Goal: Task Accomplishment & Management: Complete application form

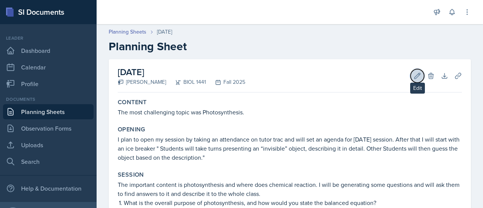
click at [414, 71] on button "Edit" at bounding box center [418, 76] width 14 height 14
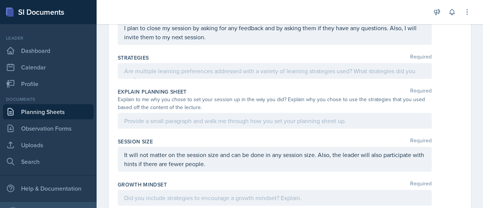
scroll to position [434, 0]
click at [212, 75] on div at bounding box center [275, 71] width 314 height 16
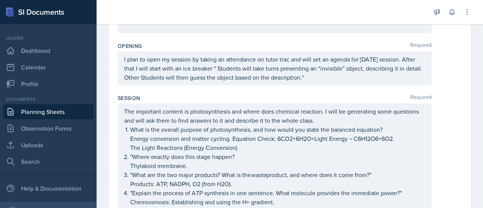
scroll to position [128, 0]
drag, startPoint x: 123, startPoint y: 108, endPoint x: 282, endPoint y: 188, distance: 178.2
click at [282, 188] on div "The important content is photosynthesis and where does chemical reaction. I wil…" at bounding box center [275, 206] width 314 height 206
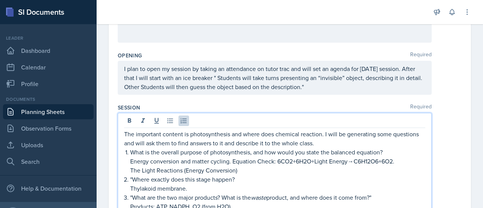
scroll to position [147, 0]
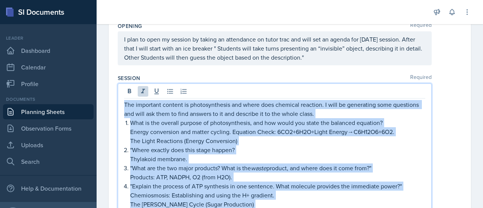
drag, startPoint x: 153, startPoint y: 125, endPoint x: 120, endPoint y: 103, distance: 39.8
click at [120, 103] on div "The important content is photosynthesis and where does chemical reaction. I wil…" at bounding box center [275, 192] width 314 height 219
copy div "Lor ipsumdolo sitamet co adipiscingelit sed doeiu temp incididu utlabore. E dol…"
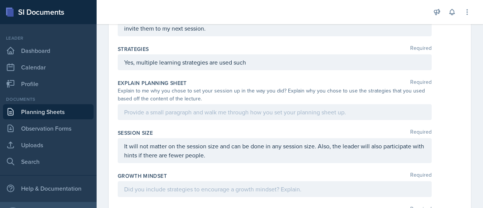
scroll to position [457, 0]
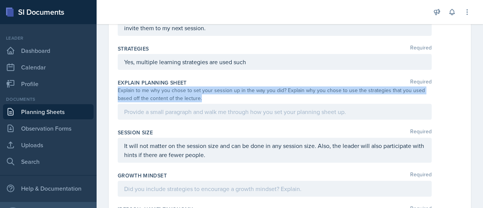
drag, startPoint x: 118, startPoint y: 89, endPoint x: 211, endPoint y: 100, distance: 93.5
click at [211, 100] on div "Explain to me why you chose to set your session up in the way you did? Explain …" at bounding box center [275, 94] width 314 height 16
copy div "Explain to me why you chose to set your session up in the way you did? Explain …"
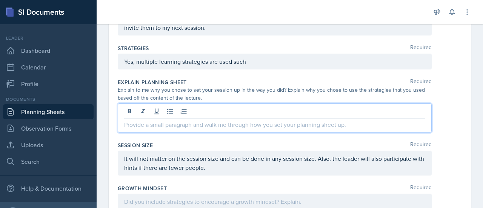
click at [162, 111] on div at bounding box center [275, 117] width 314 height 29
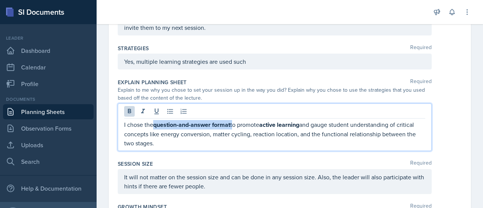
drag, startPoint x: 153, startPoint y: 123, endPoint x: 233, endPoint y: 123, distance: 80.0
click at [233, 123] on p "I chose the question-and-answer format to promote active learning and gauge stu…" at bounding box center [274, 134] width 301 height 28
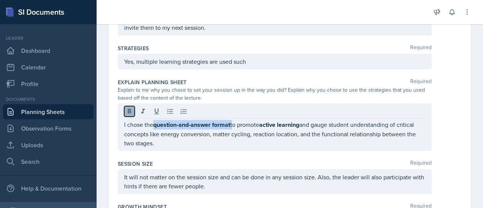
click at [128, 108] on icon at bounding box center [130, 112] width 8 height 8
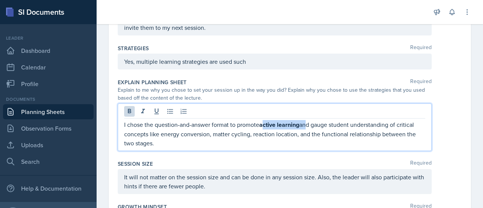
drag, startPoint x: 263, startPoint y: 122, endPoint x: 306, endPoint y: 127, distance: 44.0
click at [306, 127] on p "I chose the question-and-answer format to promote active learning and gauge stu…" at bounding box center [274, 134] width 301 height 28
click at [303, 138] on p "I chose the question-and-answer format to promote active learning and gauge stu…" at bounding box center [274, 134] width 301 height 28
drag, startPoint x: 301, startPoint y: 123, endPoint x: 261, endPoint y: 123, distance: 39.2
click at [261, 123] on strong "active learning" at bounding box center [279, 124] width 40 height 9
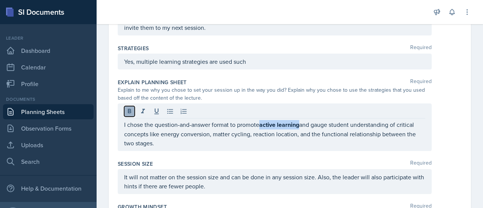
click at [129, 111] on icon at bounding box center [129, 111] width 3 height 5
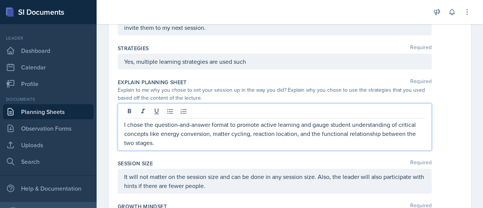
click at [169, 142] on p "I chose the question-and-answer format to promote active learning and gauge stu…" at bounding box center [274, 133] width 301 height 27
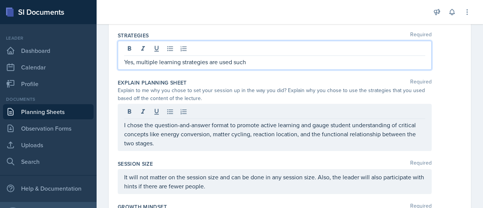
click at [259, 60] on p "Yes, multiple learning strategies are used such" at bounding box center [274, 61] width 301 height 9
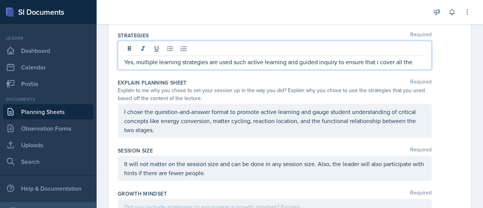
click at [380, 62] on p "Yes, multiple learning strategies are used such active learning and guided inqu…" at bounding box center [274, 61] width 301 height 9
click at [416, 61] on p "Yes, multiple learning strategies are used such active learning and guided inqu…" at bounding box center [274, 61] width 301 height 9
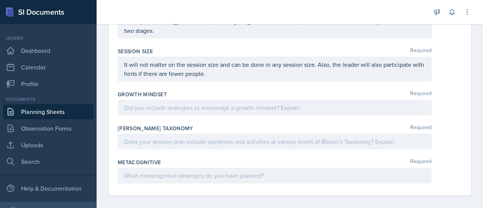
scroll to position [567, 0]
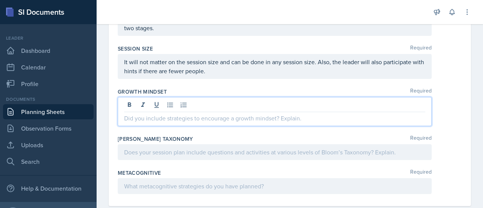
click at [147, 102] on div at bounding box center [275, 111] width 314 height 29
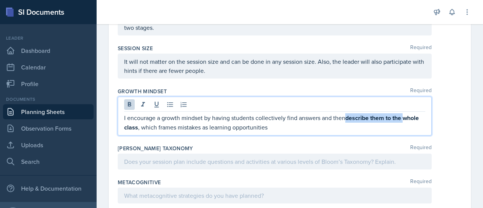
drag, startPoint x: 348, startPoint y: 114, endPoint x: 420, endPoint y: 120, distance: 71.9
click at [420, 120] on div "I encourage a growth mindset by having students collectively find answers and t…" at bounding box center [275, 116] width 314 height 39
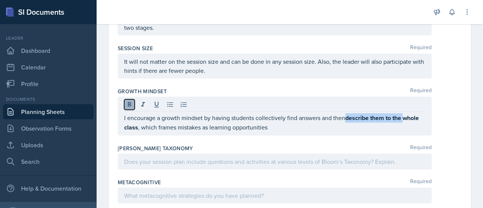
click at [128, 105] on icon at bounding box center [130, 105] width 8 height 8
drag, startPoint x: 119, startPoint y: 126, endPoint x: 139, endPoint y: 127, distance: 19.6
click at [139, 127] on div "I encourage a growth mindset by having students collectively find answers and t…" at bounding box center [275, 116] width 314 height 39
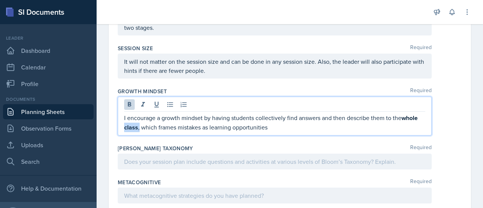
drag, startPoint x: 139, startPoint y: 127, endPoint x: 123, endPoint y: 126, distance: 16.3
click at [123, 126] on div "I encourage a growth mindset by having students collectively find answers and t…" at bounding box center [275, 116] width 314 height 39
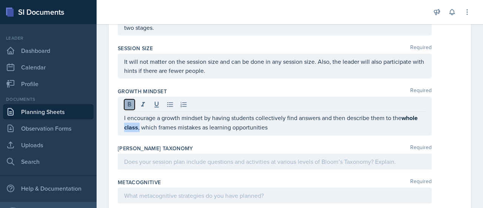
click at [131, 105] on icon at bounding box center [130, 105] width 8 height 8
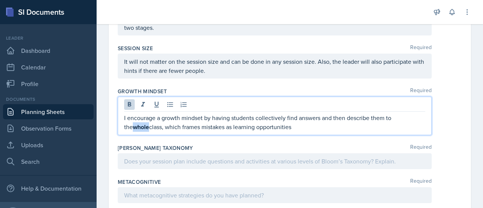
drag, startPoint x: 402, startPoint y: 115, endPoint x: 426, endPoint y: 112, distance: 23.6
click at [426, 112] on div "I encourage a growth mindset by having students collectively find answers and t…" at bounding box center [290, 116] width 344 height 38
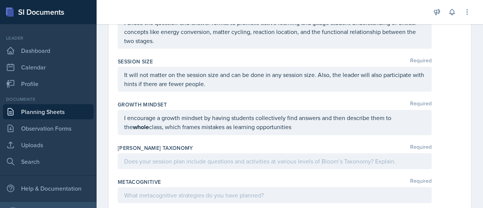
click at [370, 132] on div "I encourage a growth mindset by having students collectively find answers and t…" at bounding box center [275, 122] width 314 height 25
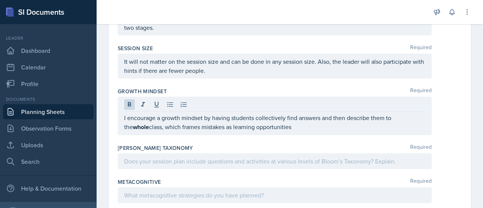
click at [123, 102] on div "I encourage a growth mindset by having students collectively find answers and t…" at bounding box center [275, 116] width 314 height 38
click at [129, 102] on icon at bounding box center [129, 104] width 3 height 5
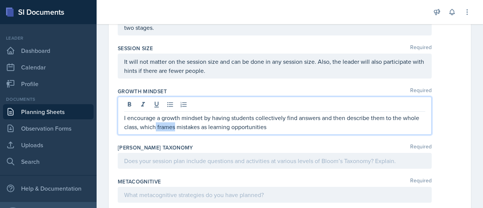
drag, startPoint x: 175, startPoint y: 125, endPoint x: 156, endPoint y: 124, distance: 19.3
click at [156, 124] on p "I encourage a growth mindset by having students collectively find answers and t…" at bounding box center [274, 122] width 301 height 18
click at [324, 128] on p "I encourage a growth mindset by having students collectively find answers and t…" at bounding box center [274, 122] width 301 height 18
click at [162, 161] on div at bounding box center [275, 161] width 314 height 16
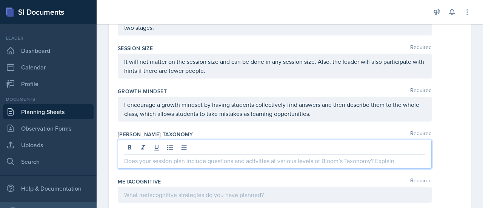
scroll to position [541, 0]
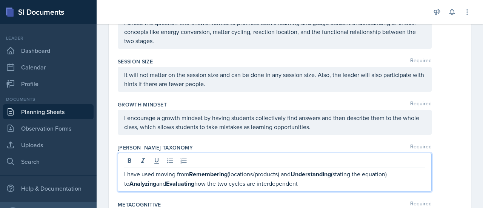
click at [155, 174] on p "I have used moving from Remembering (locations/products) and Understanding (sta…" at bounding box center [274, 178] width 301 height 19
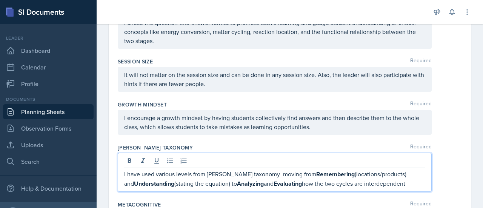
click at [281, 171] on p "I have used various levels from [PERSON_NAME] taxonomy moving from Remembering …" at bounding box center [274, 178] width 301 height 19
drag, startPoint x: 270, startPoint y: 171, endPoint x: 309, endPoint y: 173, distance: 38.6
click at [309, 173] on p "I have used various levels from [PERSON_NAME] taxonomy from Remembering (locati…" at bounding box center [274, 178] width 301 height 19
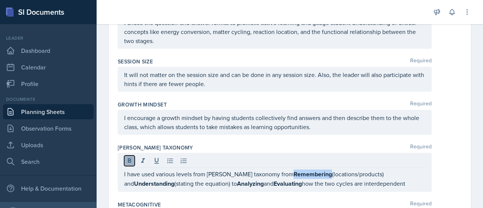
click at [128, 158] on icon at bounding box center [129, 160] width 3 height 5
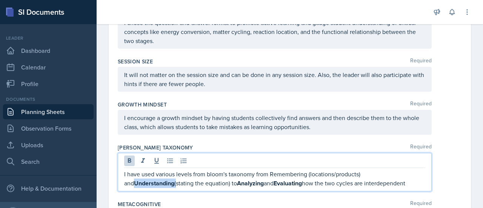
drag, startPoint x: 373, startPoint y: 173, endPoint x: 417, endPoint y: 172, distance: 43.8
click at [417, 172] on p "I have used various levels from [PERSON_NAME] taxonomy from Remembering (locati…" at bounding box center [274, 178] width 301 height 18
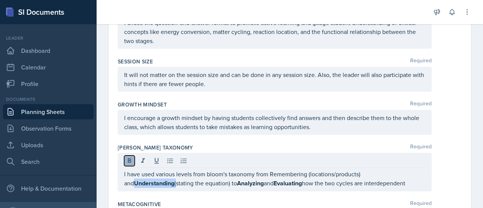
click at [130, 157] on icon at bounding box center [130, 161] width 8 height 8
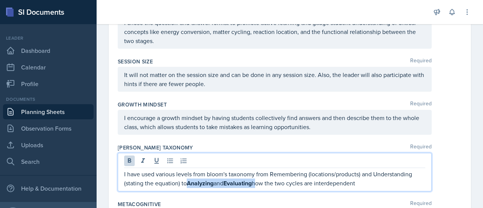
drag, startPoint x: 189, startPoint y: 181, endPoint x: 258, endPoint y: 182, distance: 69.1
click at [258, 182] on p "I have used various levels from [PERSON_NAME] taxonomy from Remembering (locati…" at bounding box center [274, 178] width 301 height 18
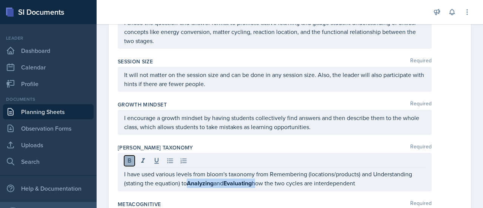
click at [129, 160] on icon at bounding box center [129, 160] width 3 height 5
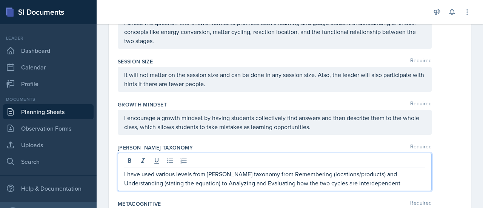
click at [363, 177] on p "I have used various levels from [PERSON_NAME] taxonomy from Remembering (locati…" at bounding box center [274, 178] width 301 height 18
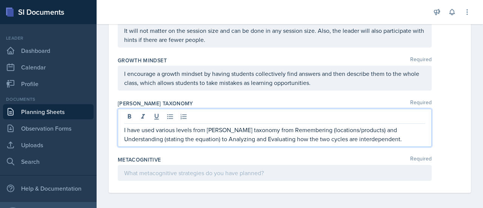
click at [158, 175] on div at bounding box center [275, 173] width 314 height 16
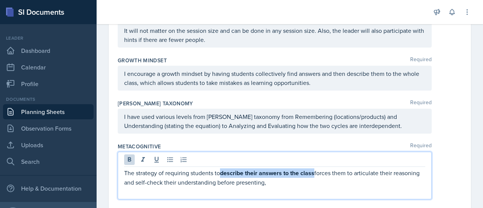
drag, startPoint x: 220, startPoint y: 169, endPoint x: 315, endPoint y: 167, distance: 95.5
click at [315, 168] on p "The strategy of requiring students to describe their answers to the class force…" at bounding box center [274, 177] width 301 height 18
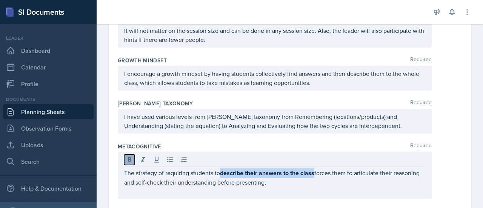
click at [131, 160] on button at bounding box center [129, 159] width 11 height 11
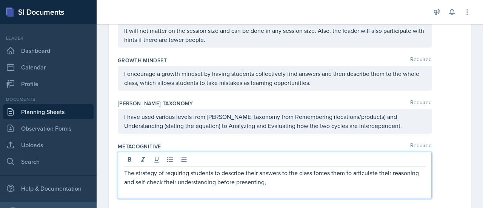
click at [191, 169] on p "The strategy of requiring students to describe their answers to the class force…" at bounding box center [274, 177] width 301 height 18
drag, startPoint x: 165, startPoint y: 172, endPoint x: 120, endPoint y: 172, distance: 44.9
click at [120, 172] on div "The strategy of making students to describe their answers to the class forces t…" at bounding box center [275, 175] width 314 height 47
click at [269, 182] on p "The activity of making students to describe their answers to the class forces t…" at bounding box center [274, 177] width 301 height 18
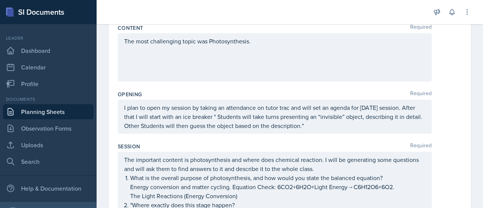
scroll to position [0, 0]
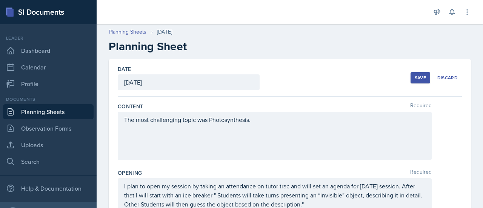
click at [415, 80] on div "Save" at bounding box center [420, 78] width 11 height 6
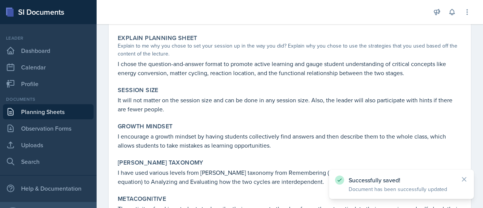
scroll to position [481, 0]
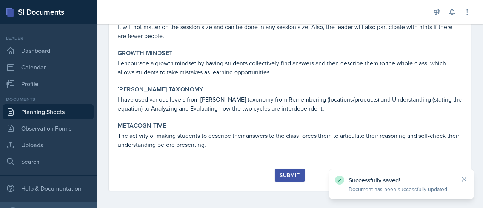
click at [281, 172] on div "Submit" at bounding box center [290, 175] width 20 height 6
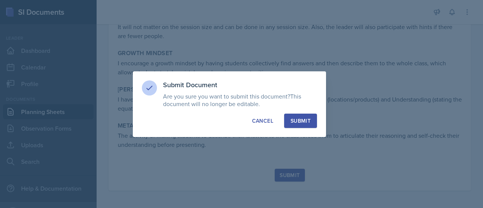
click at [306, 123] on div "Submit" at bounding box center [301, 121] width 20 height 8
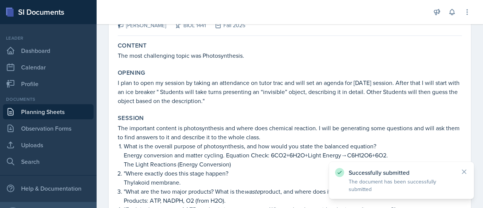
scroll to position [0, 0]
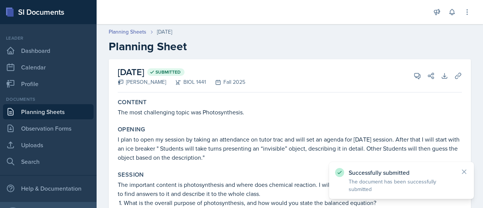
click at [42, 113] on link "Planning Sheets" at bounding box center [48, 111] width 91 height 15
